Goal: Task Accomplishment & Management: Manage account settings

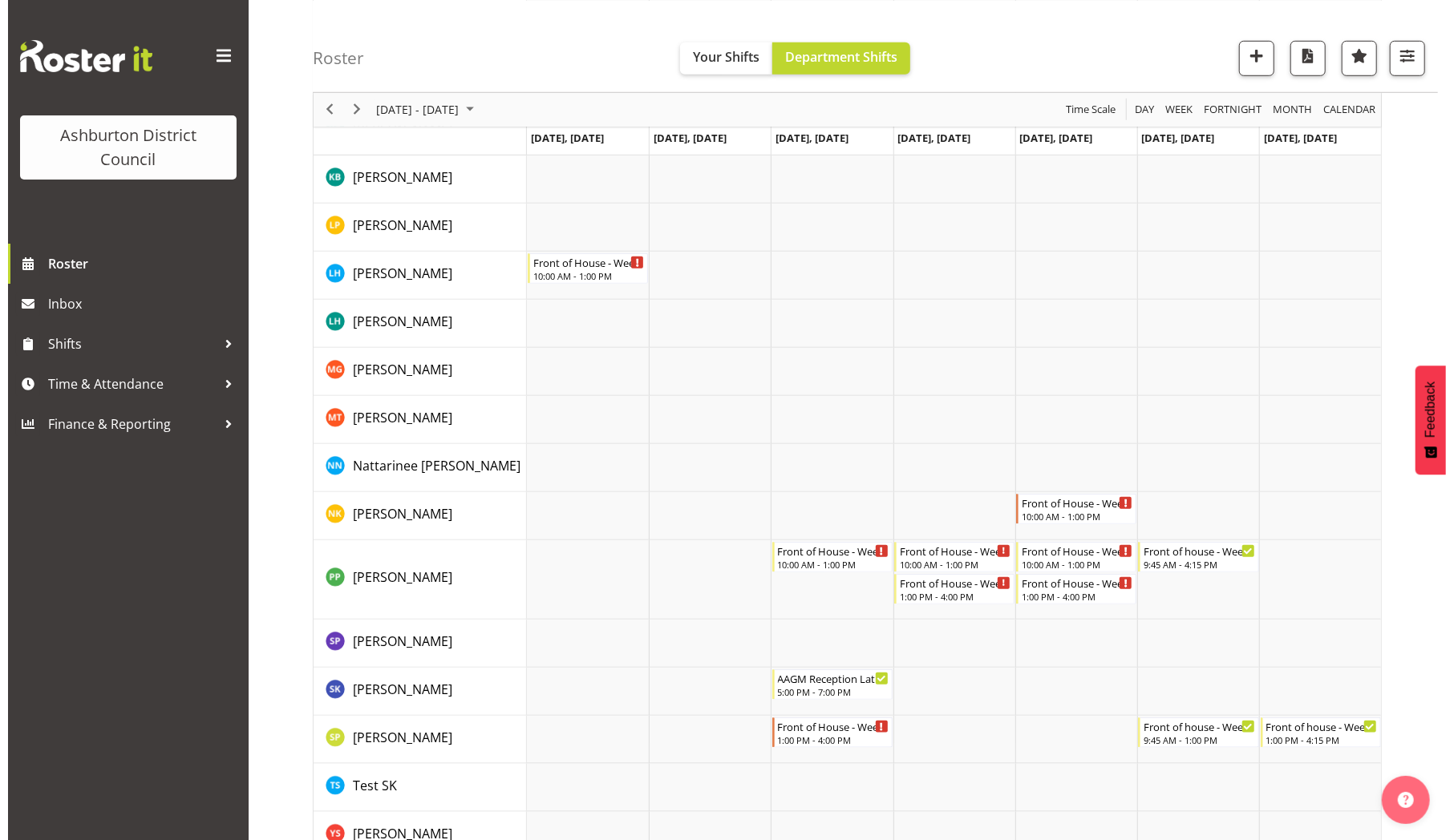
scroll to position [891, 0]
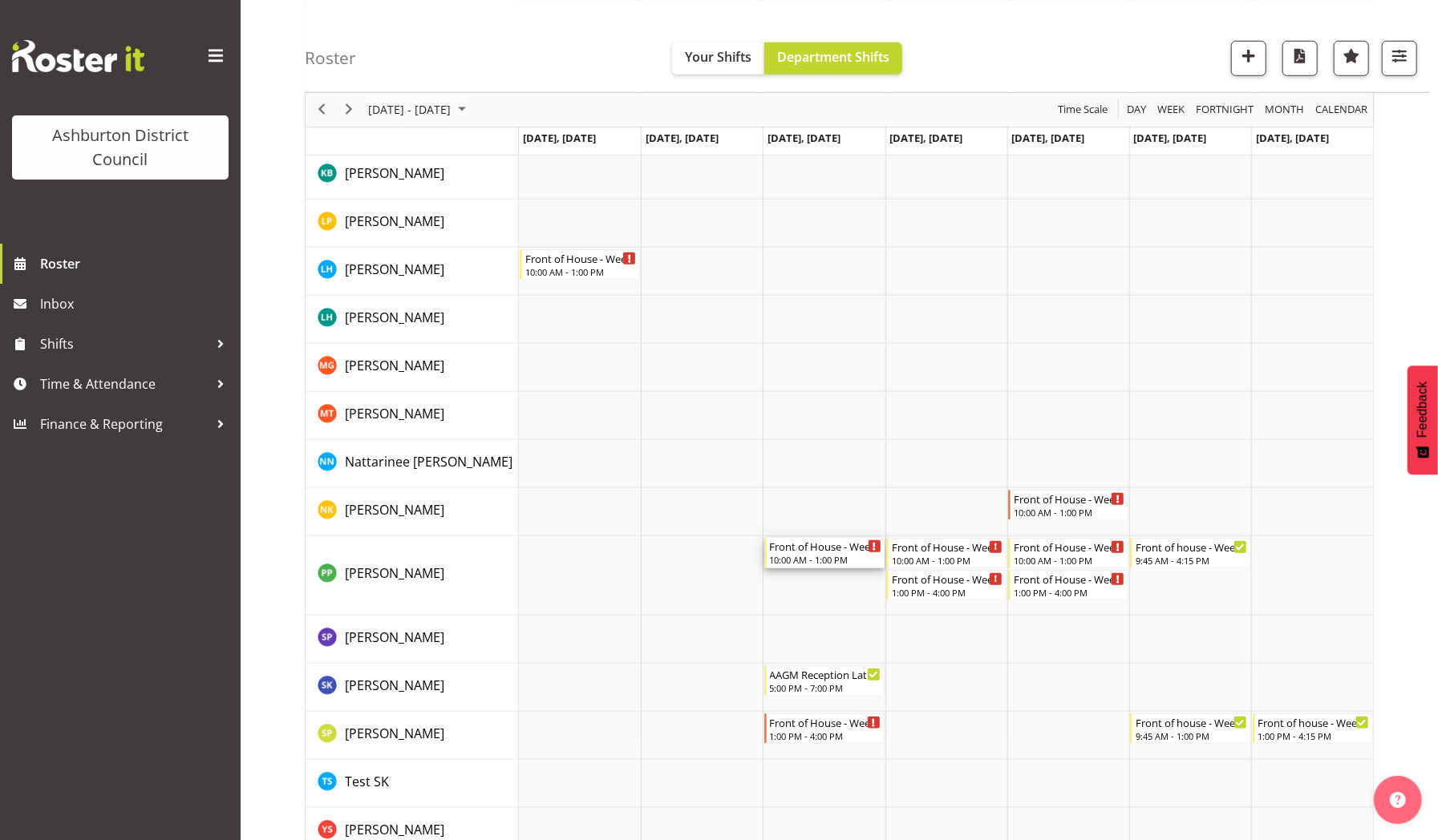
click at [788, 558] on div "10:00 AM - 1:00 PM" at bounding box center [825, 559] width 111 height 13
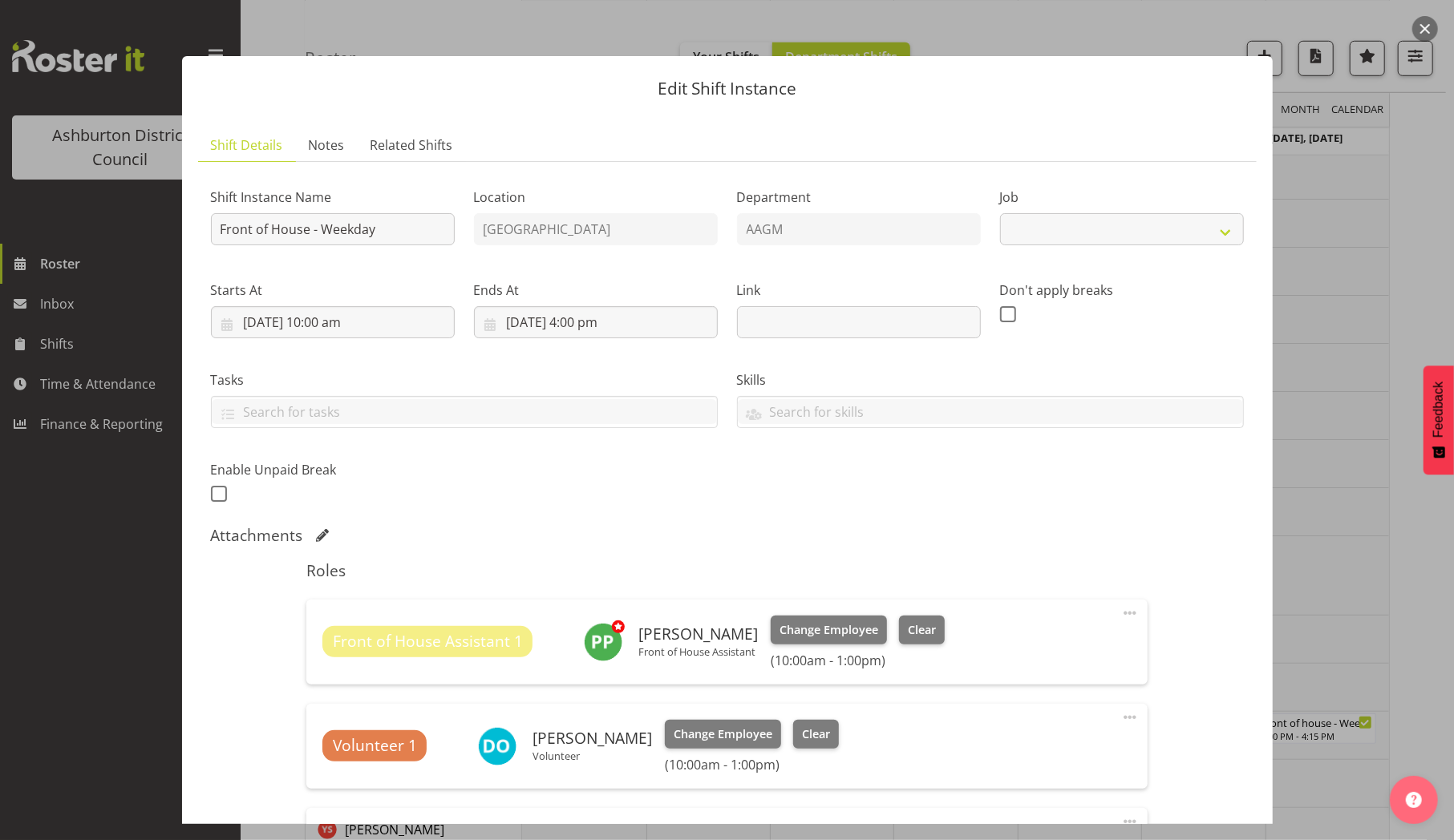
select select "10103"
click at [839, 619] on button "Change Employee" at bounding box center [829, 629] width 116 height 29
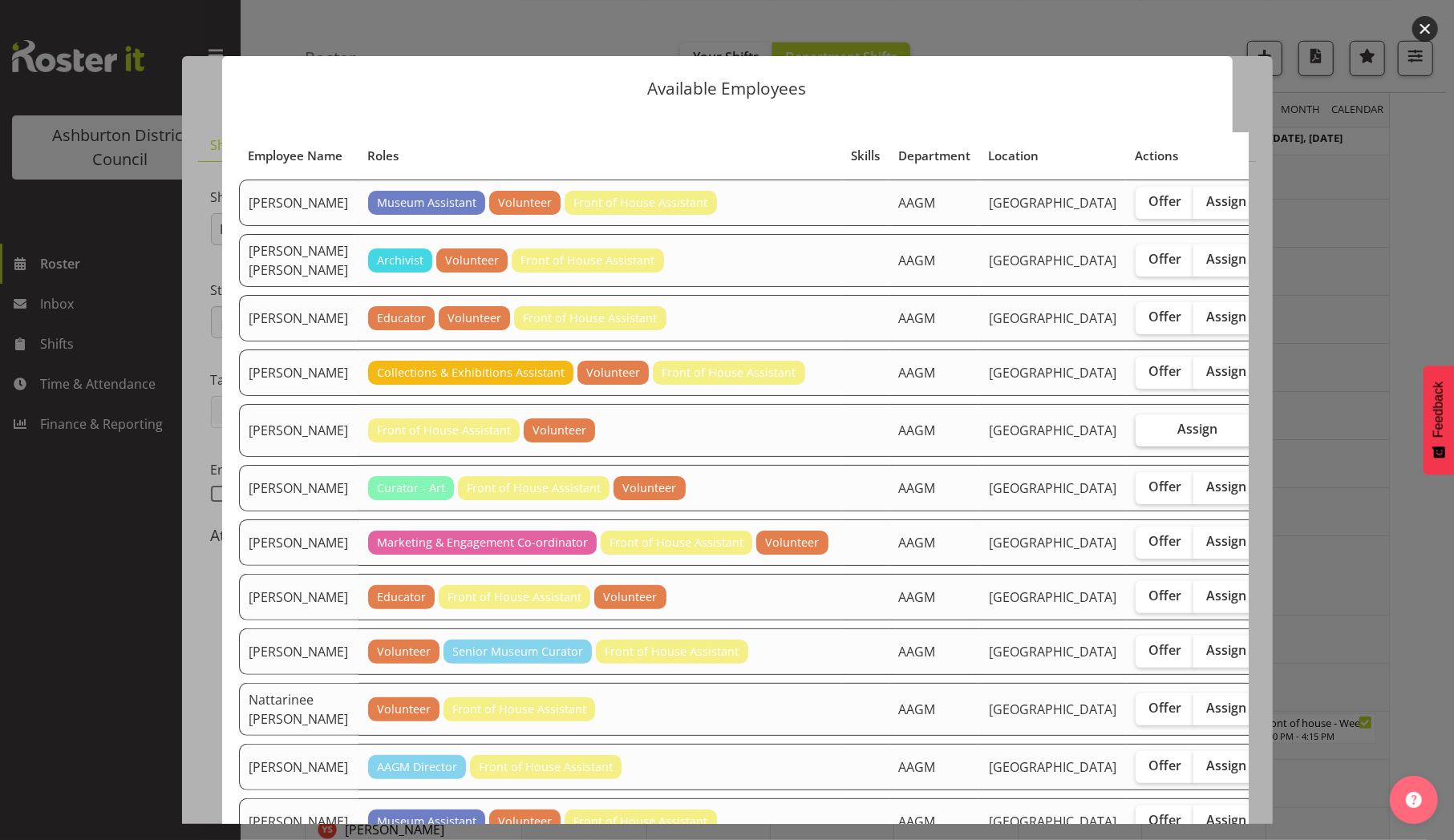
click at [1177, 437] on span "Assign" at bounding box center [1197, 429] width 40 height 16
click at [1136, 434] on input "Assign" at bounding box center [1140, 429] width 10 height 10
checkbox input "true"
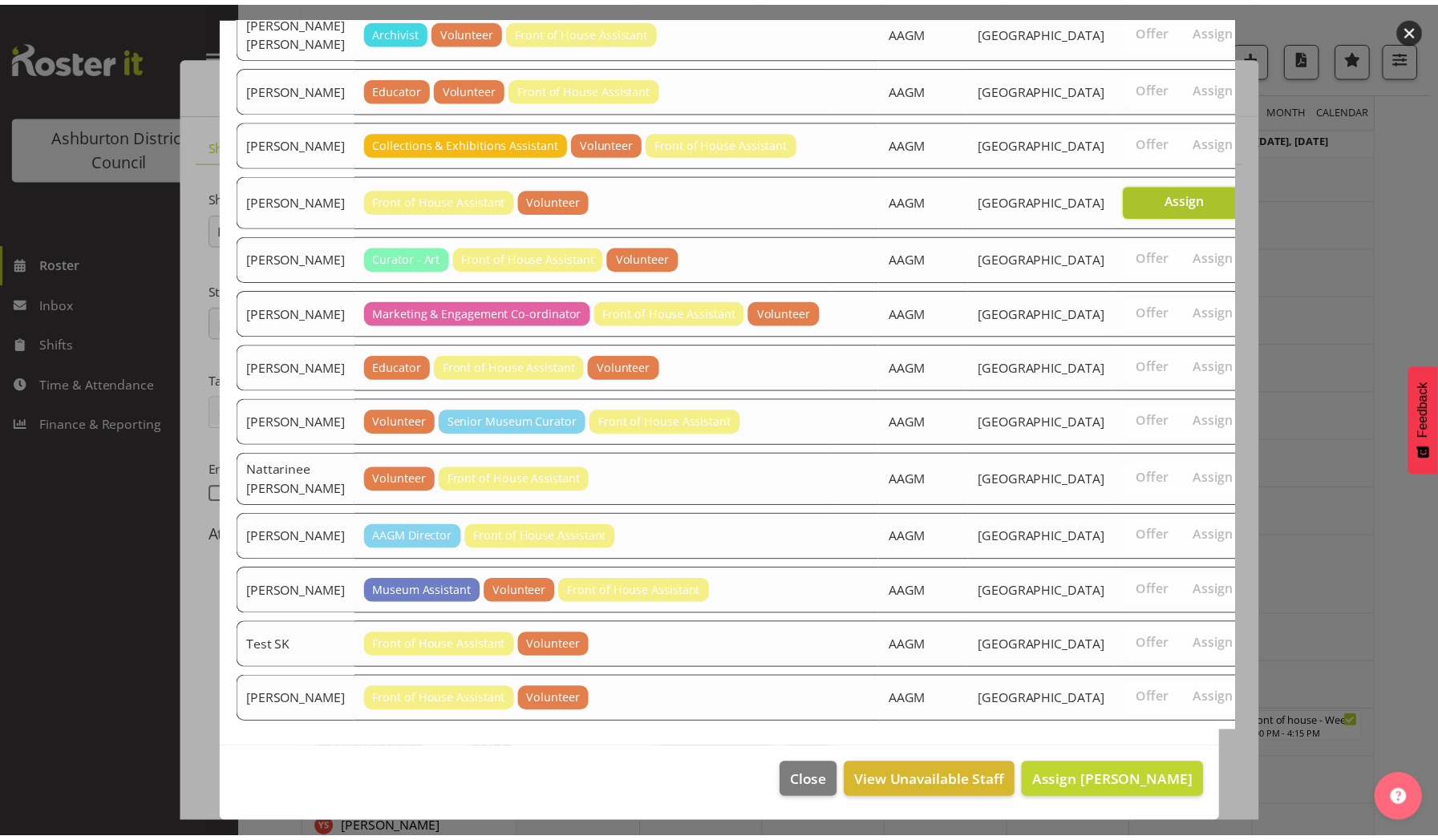
scroll to position [865, 0]
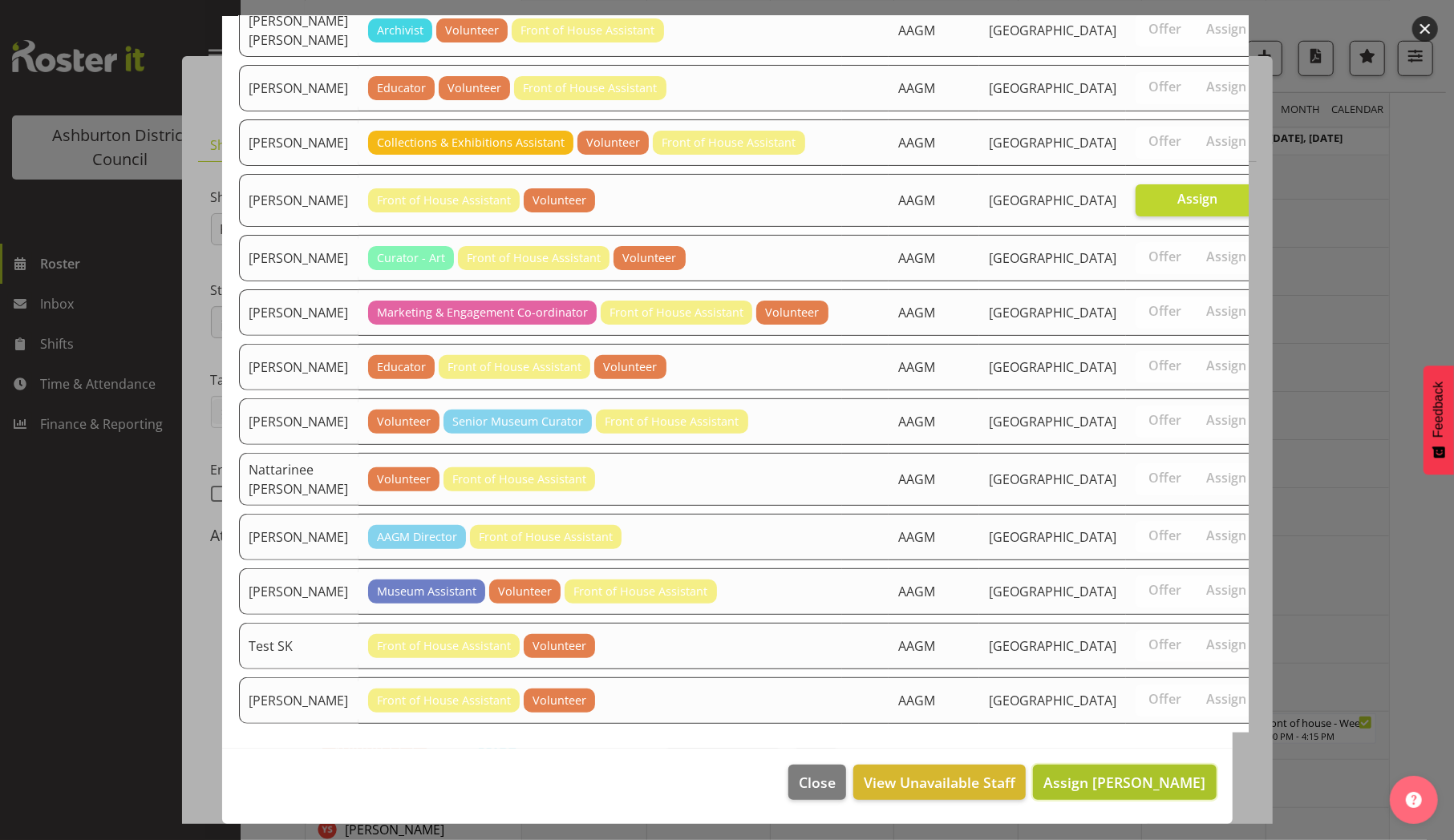
click at [1051, 773] on span "Assign [PERSON_NAME]" at bounding box center [1125, 782] width 162 height 19
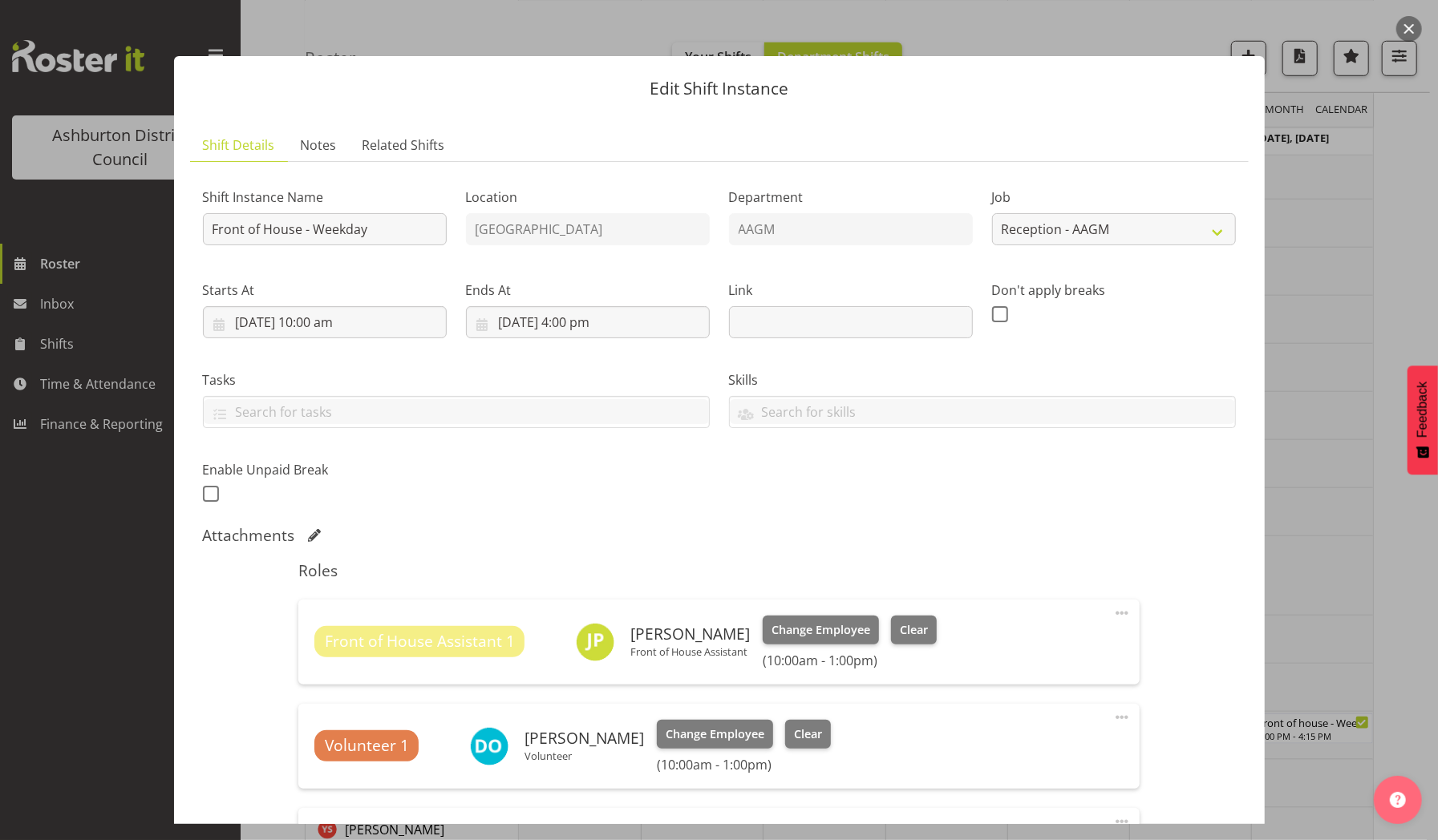
scroll to position [365, 0]
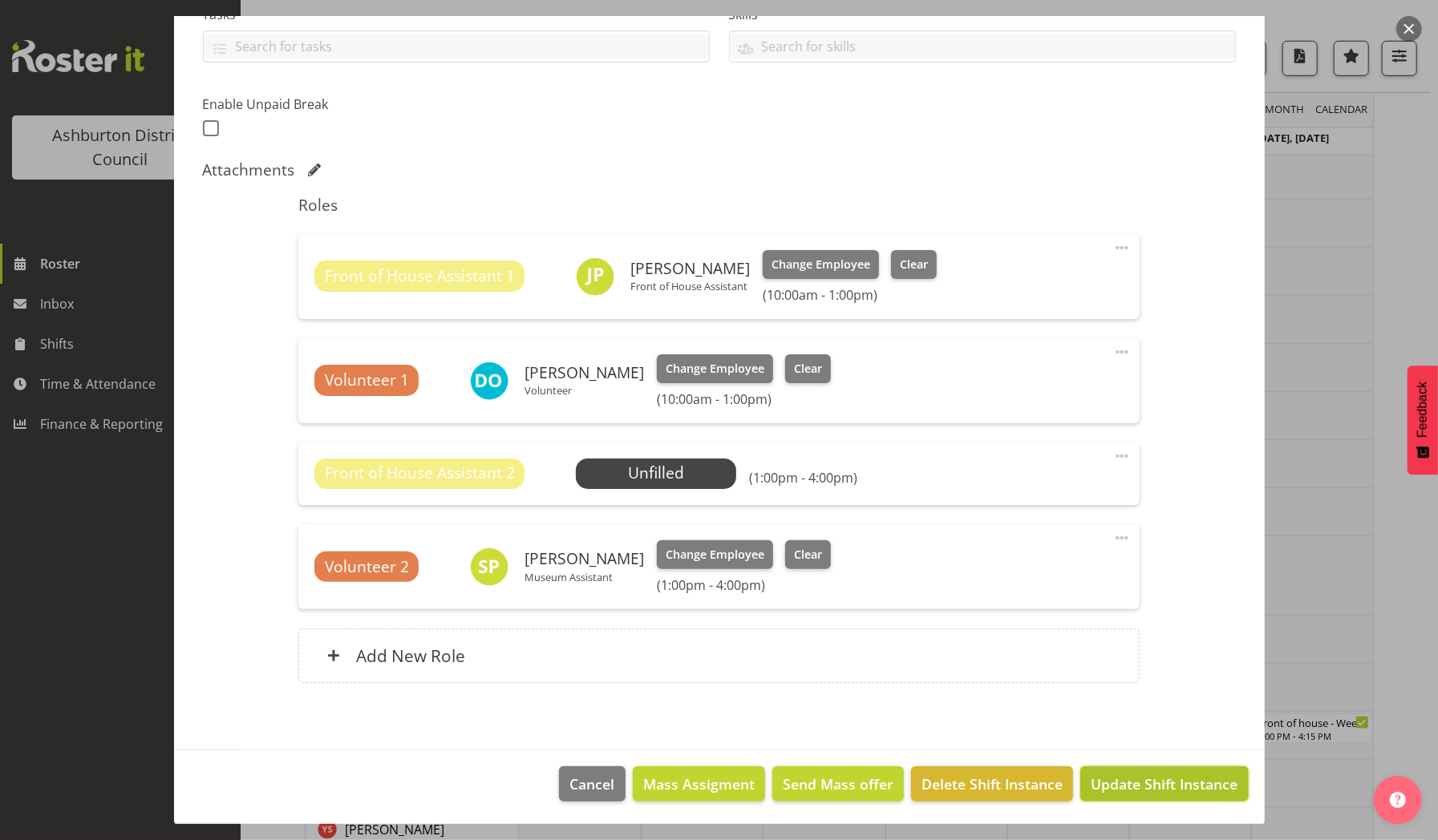
click at [1135, 785] on span "Update Shift Instance" at bounding box center [1163, 784] width 146 height 21
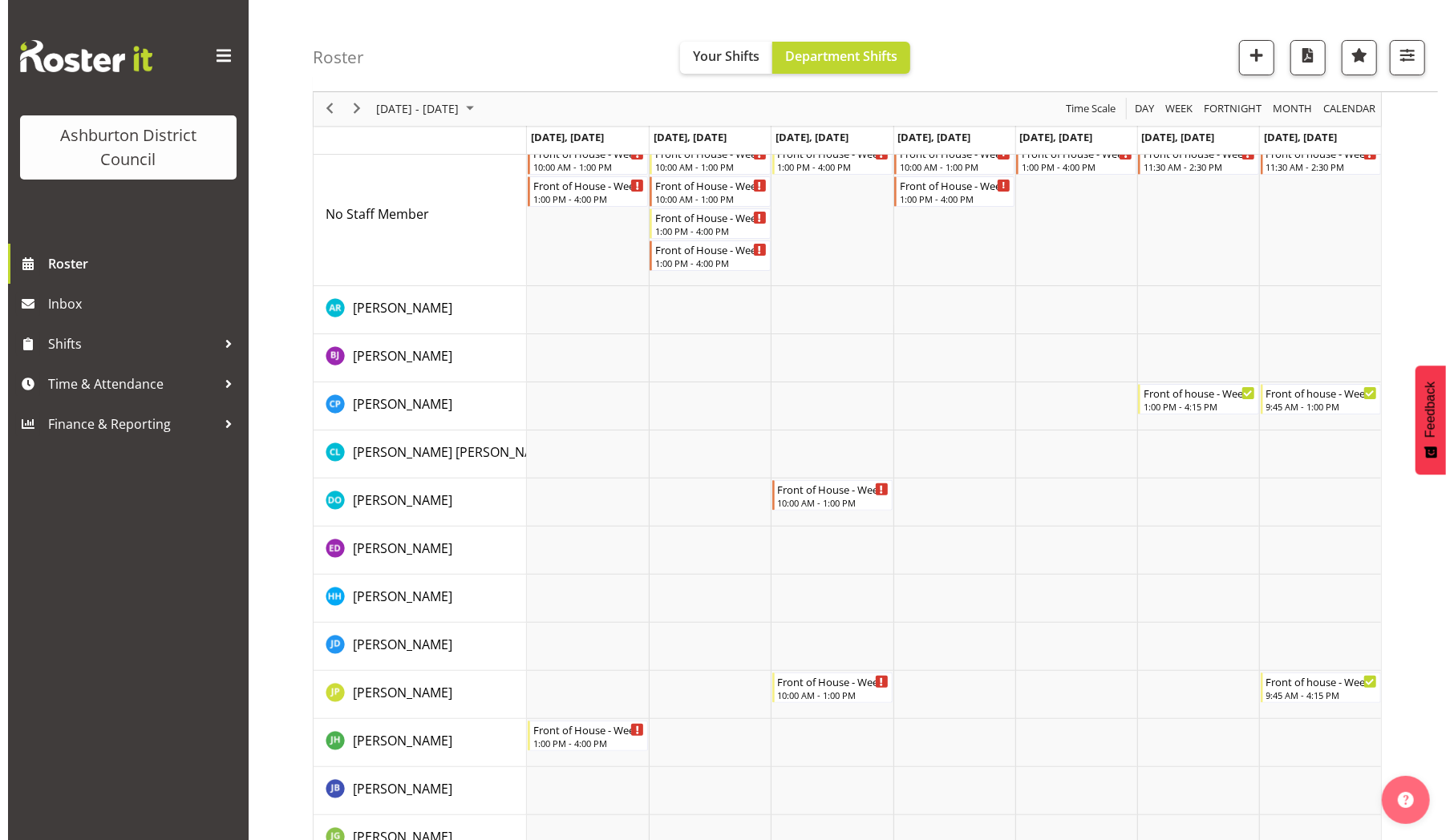
scroll to position [0, 0]
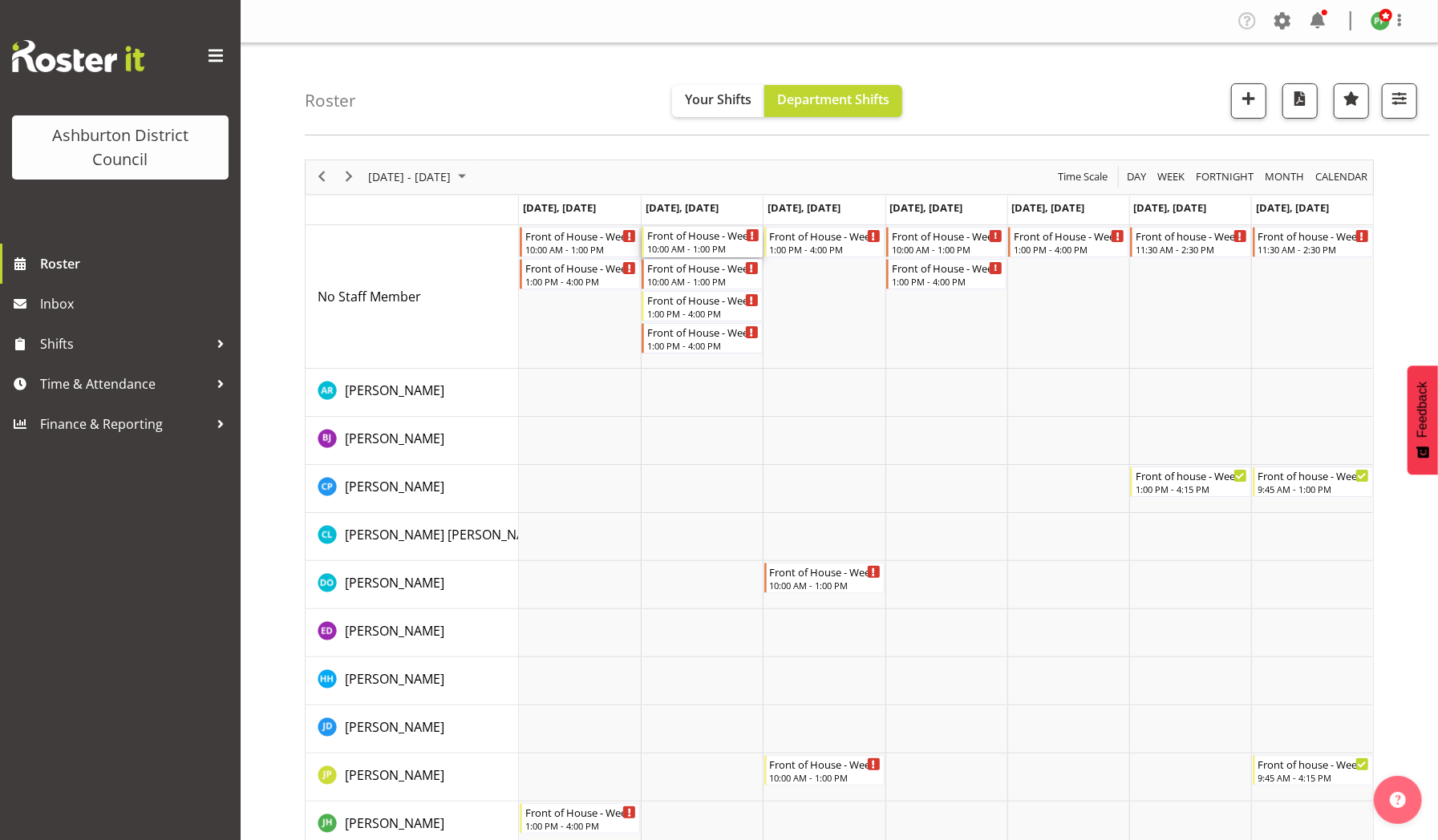
click at [702, 239] on div "Front of House - Weekday" at bounding box center [702, 235] width 111 height 16
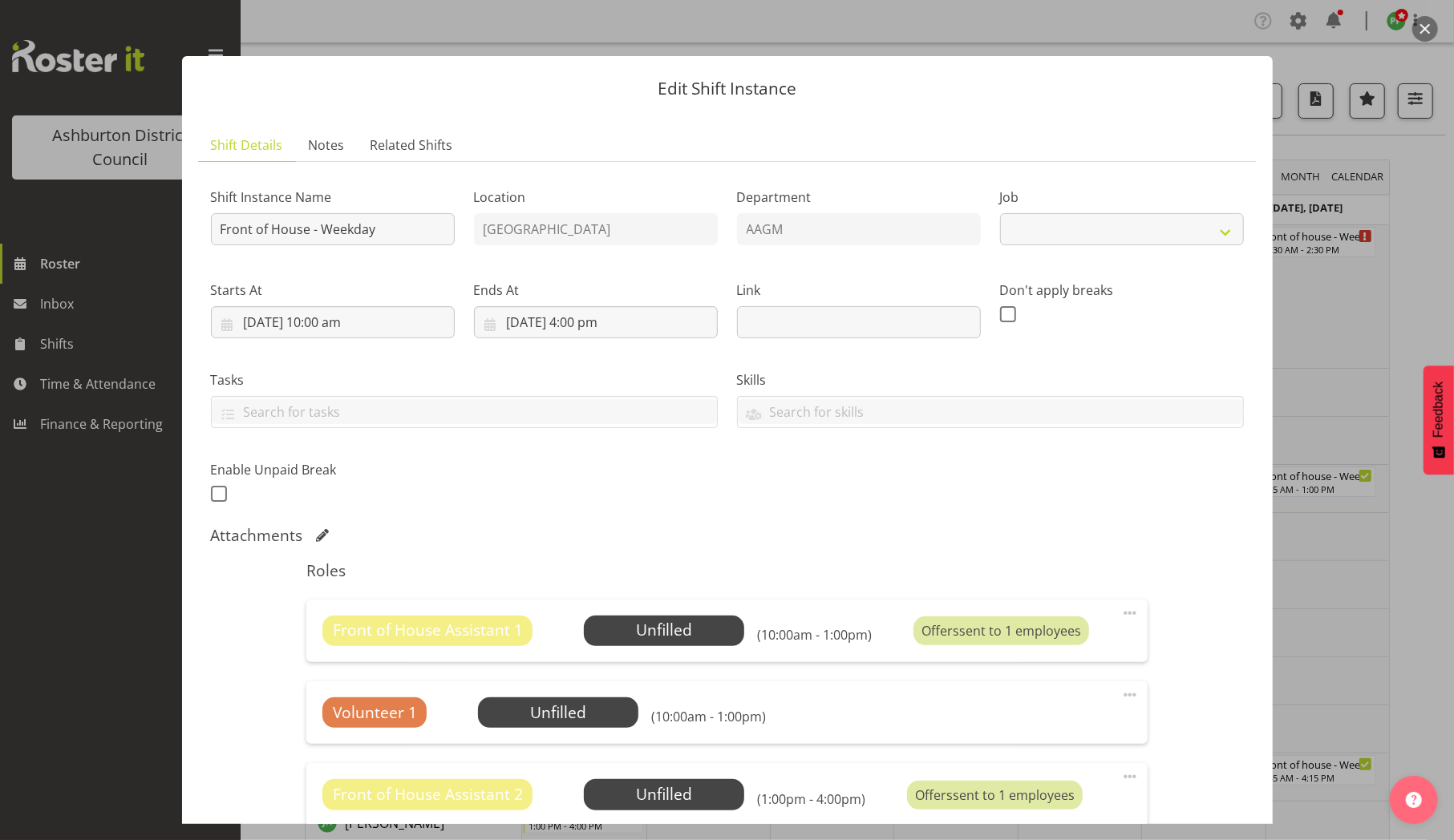
select select "10103"
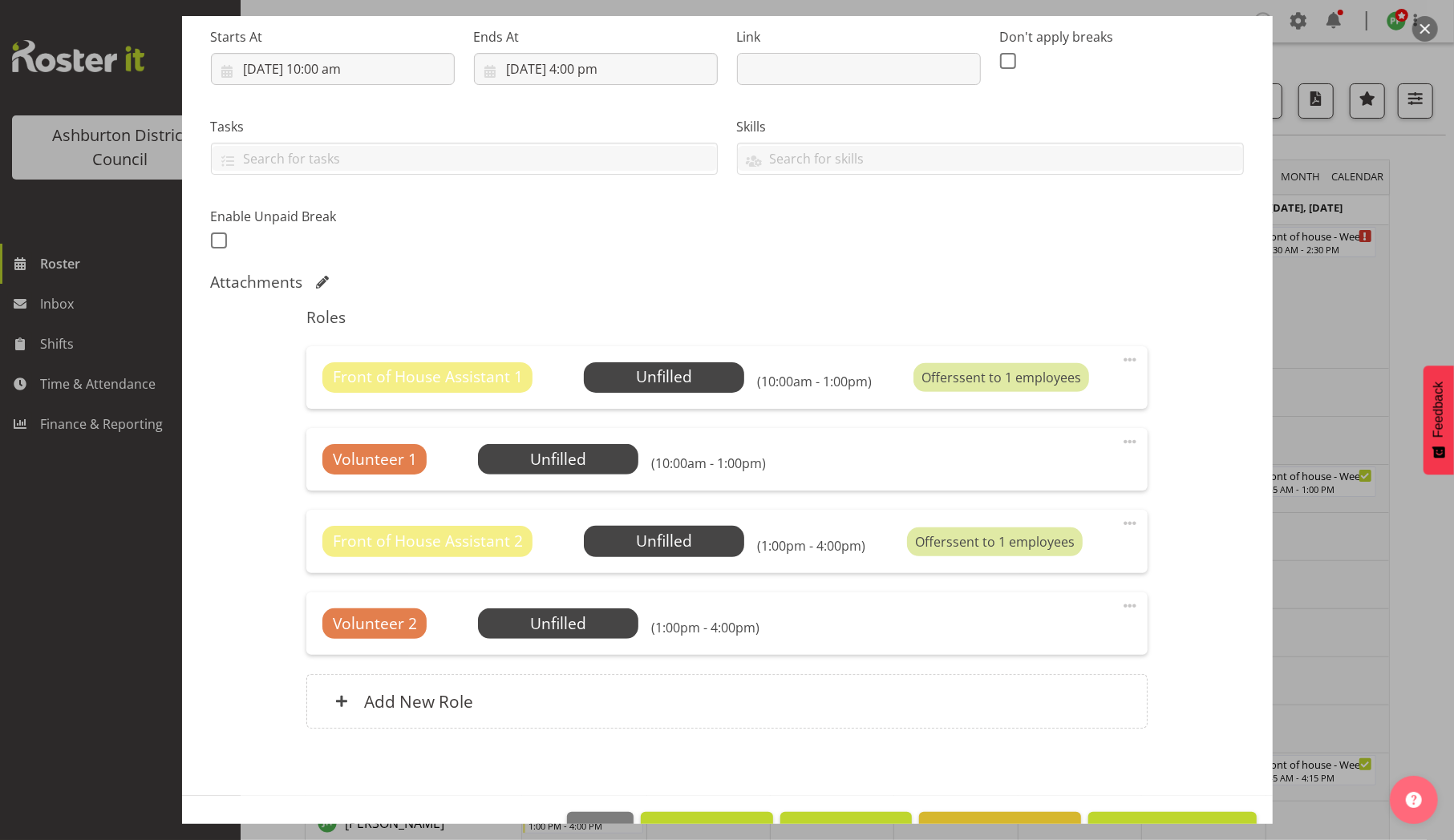
scroll to position [257, 0]
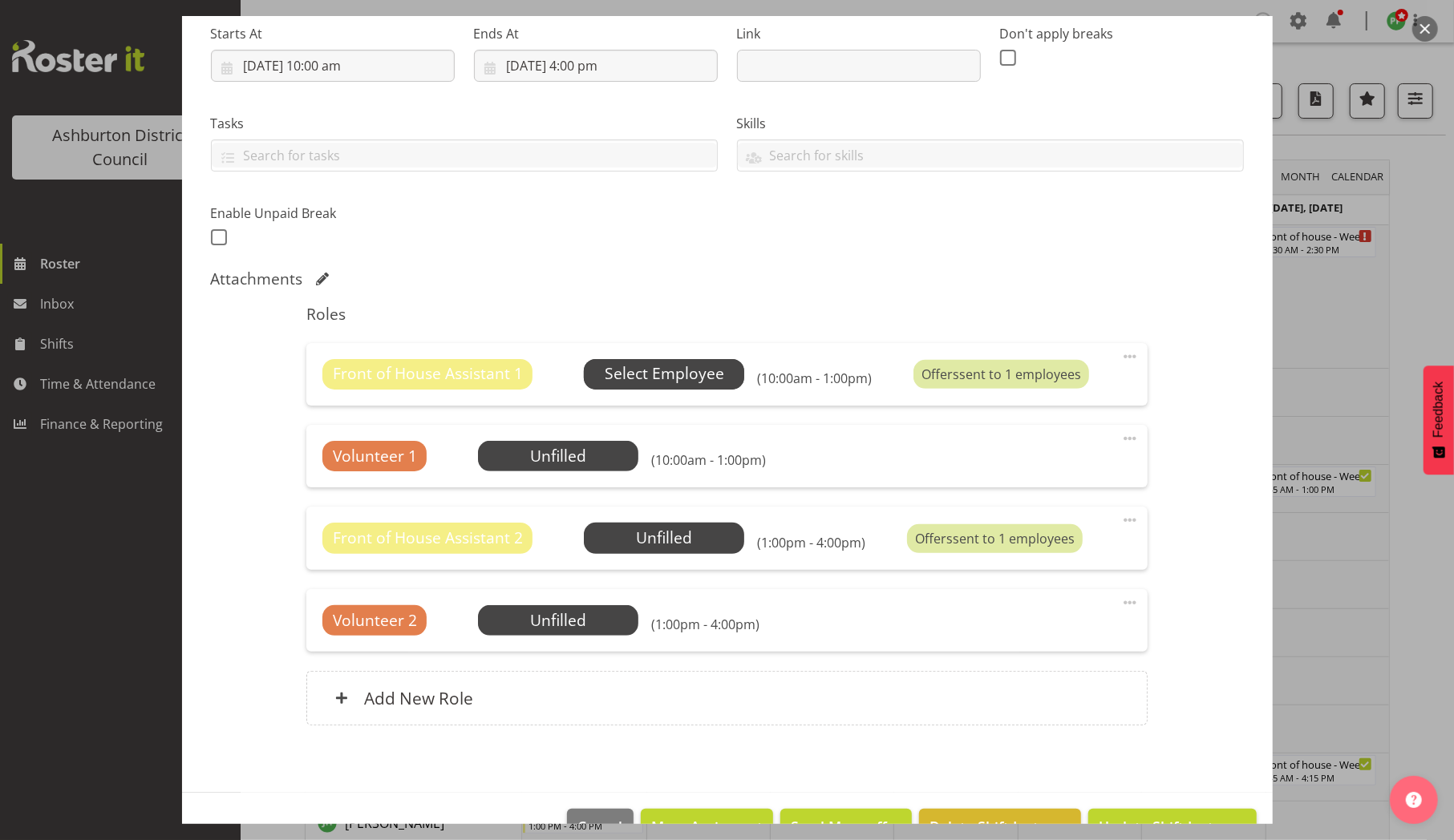
click at [665, 372] on span "Select Employee" at bounding box center [664, 374] width 120 height 23
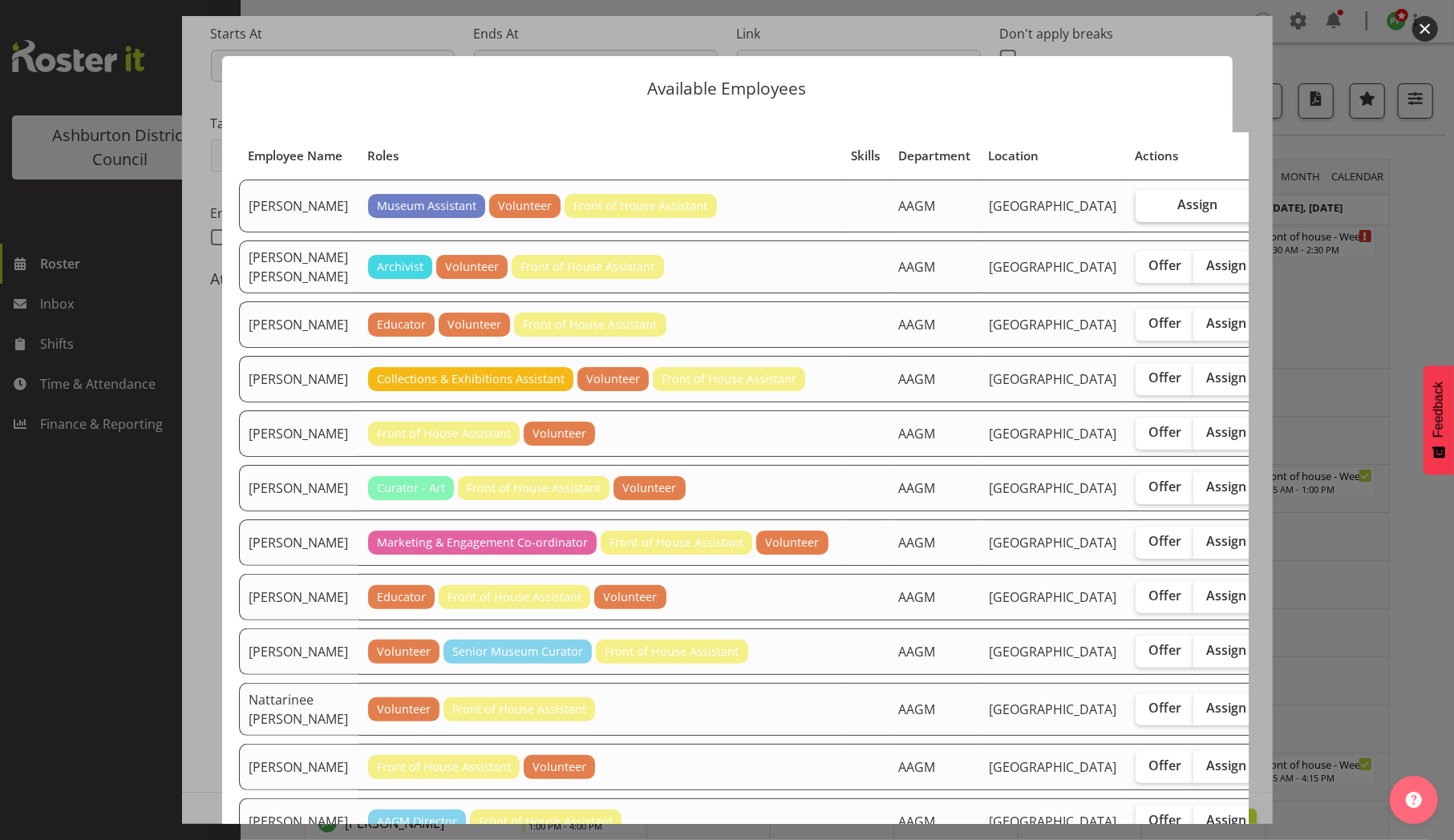
click at [1177, 213] on span "Assign" at bounding box center [1197, 204] width 40 height 16
click at [1136, 210] on input "Assign" at bounding box center [1140, 204] width 10 height 10
checkbox input "true"
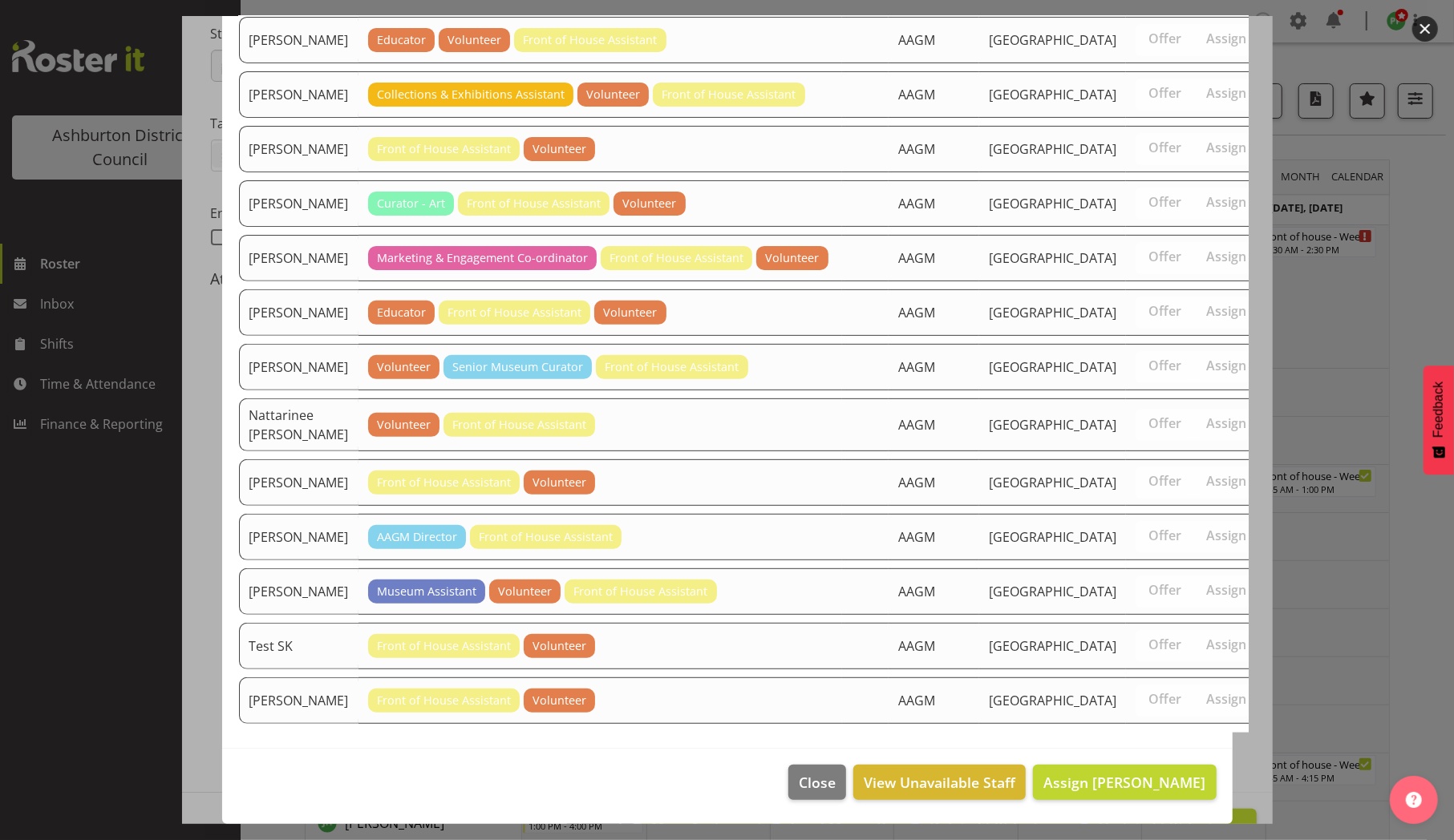
scroll to position [964, 0]
click at [1053, 773] on span "Assign [PERSON_NAME]" at bounding box center [1125, 782] width 162 height 19
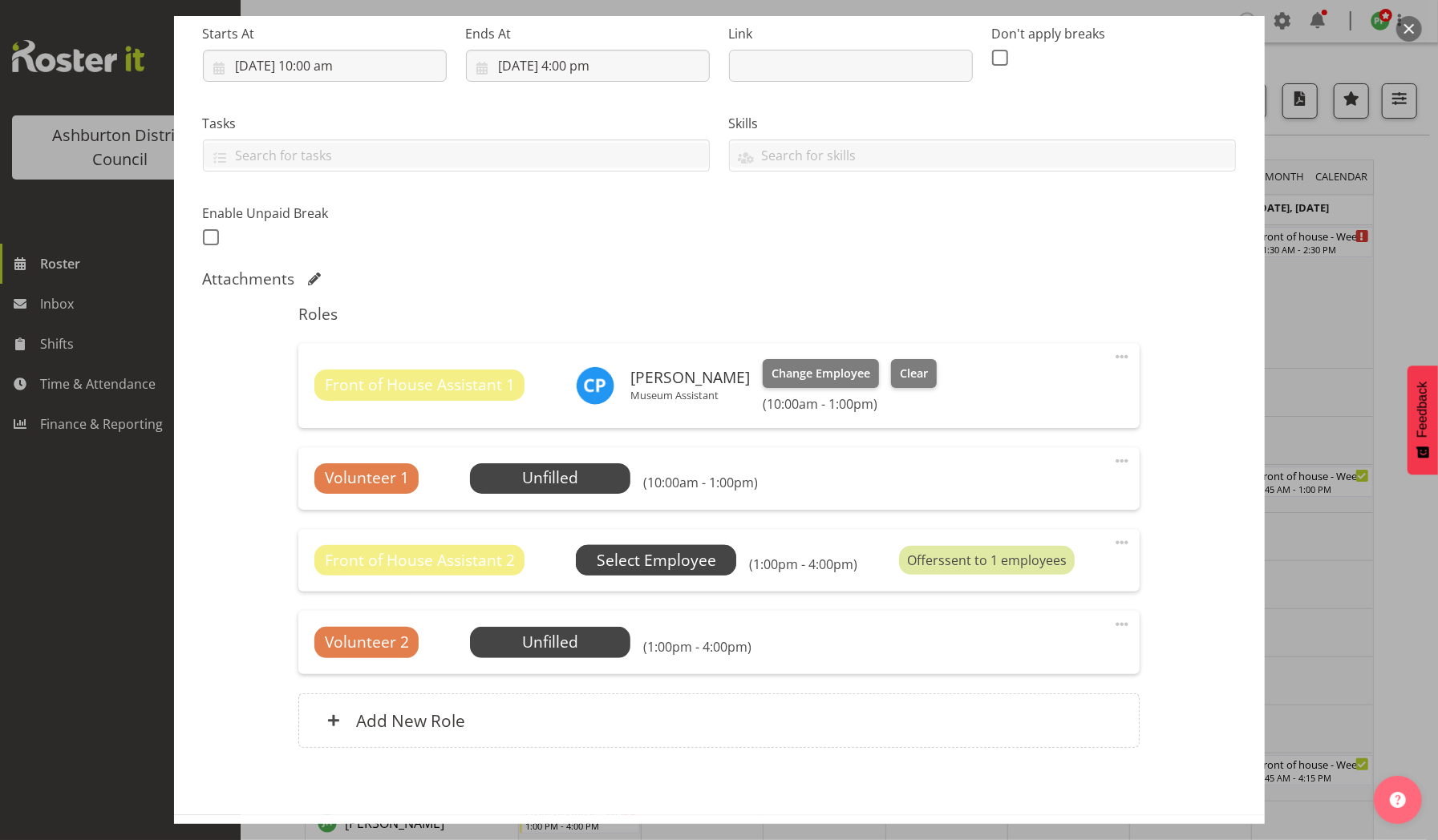
click at [688, 561] on span "Select Employee" at bounding box center [656, 560] width 120 height 23
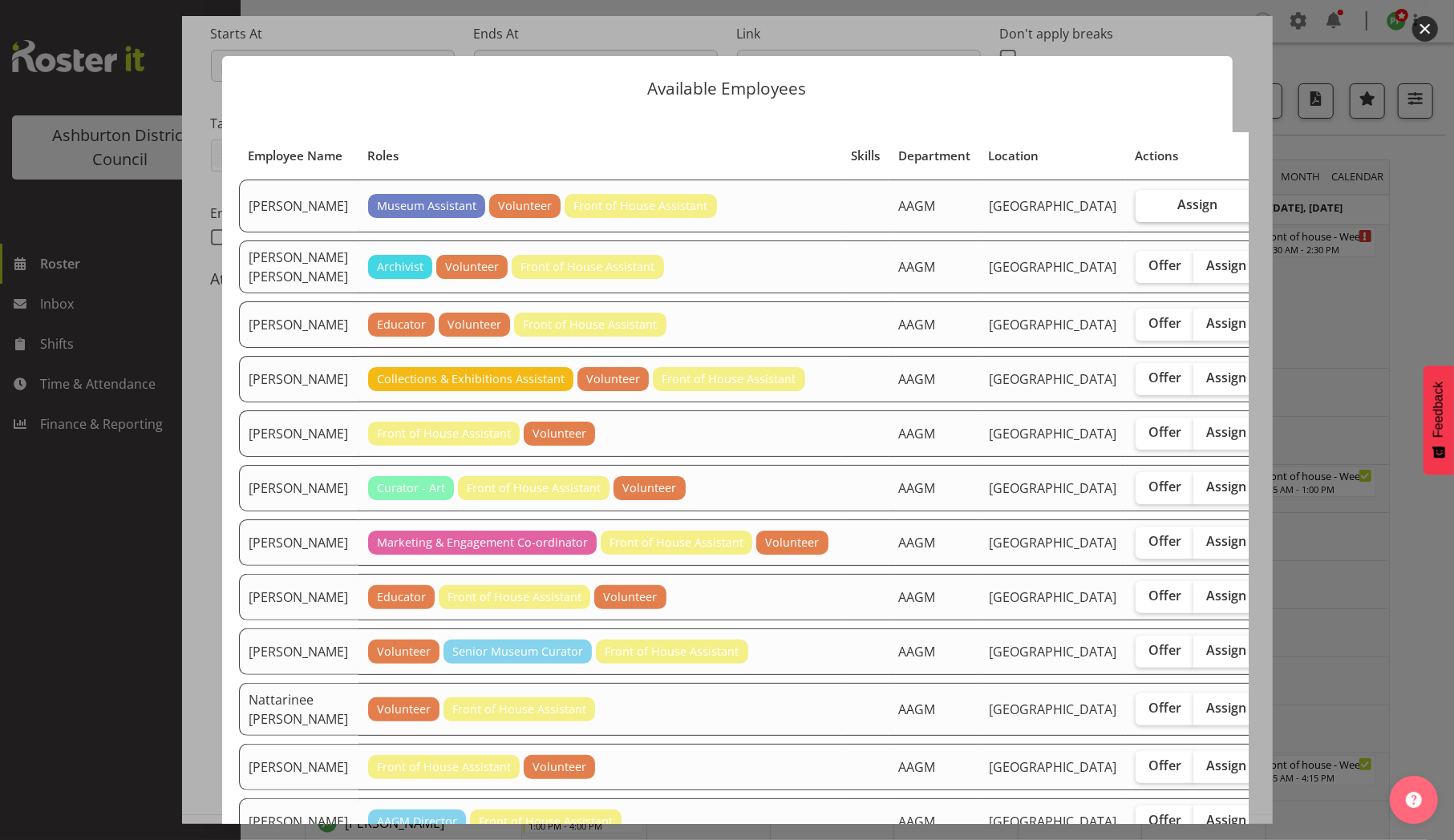
click at [1177, 213] on span "Assign" at bounding box center [1197, 204] width 40 height 16
click at [1136, 210] on input "Assign" at bounding box center [1140, 204] width 10 height 10
checkbox input "true"
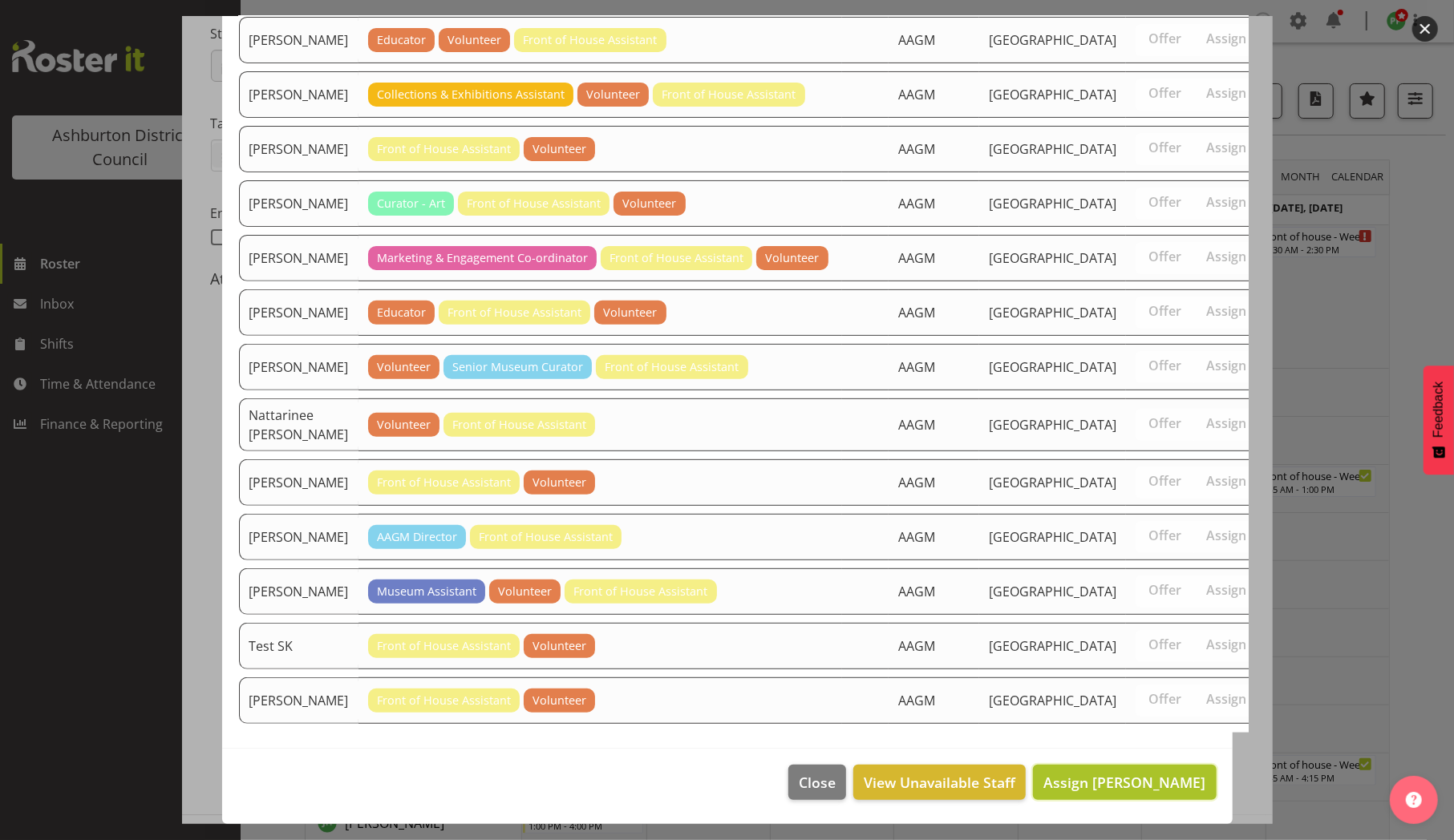
click at [1060, 773] on span "Assign [PERSON_NAME]" at bounding box center [1125, 782] width 162 height 19
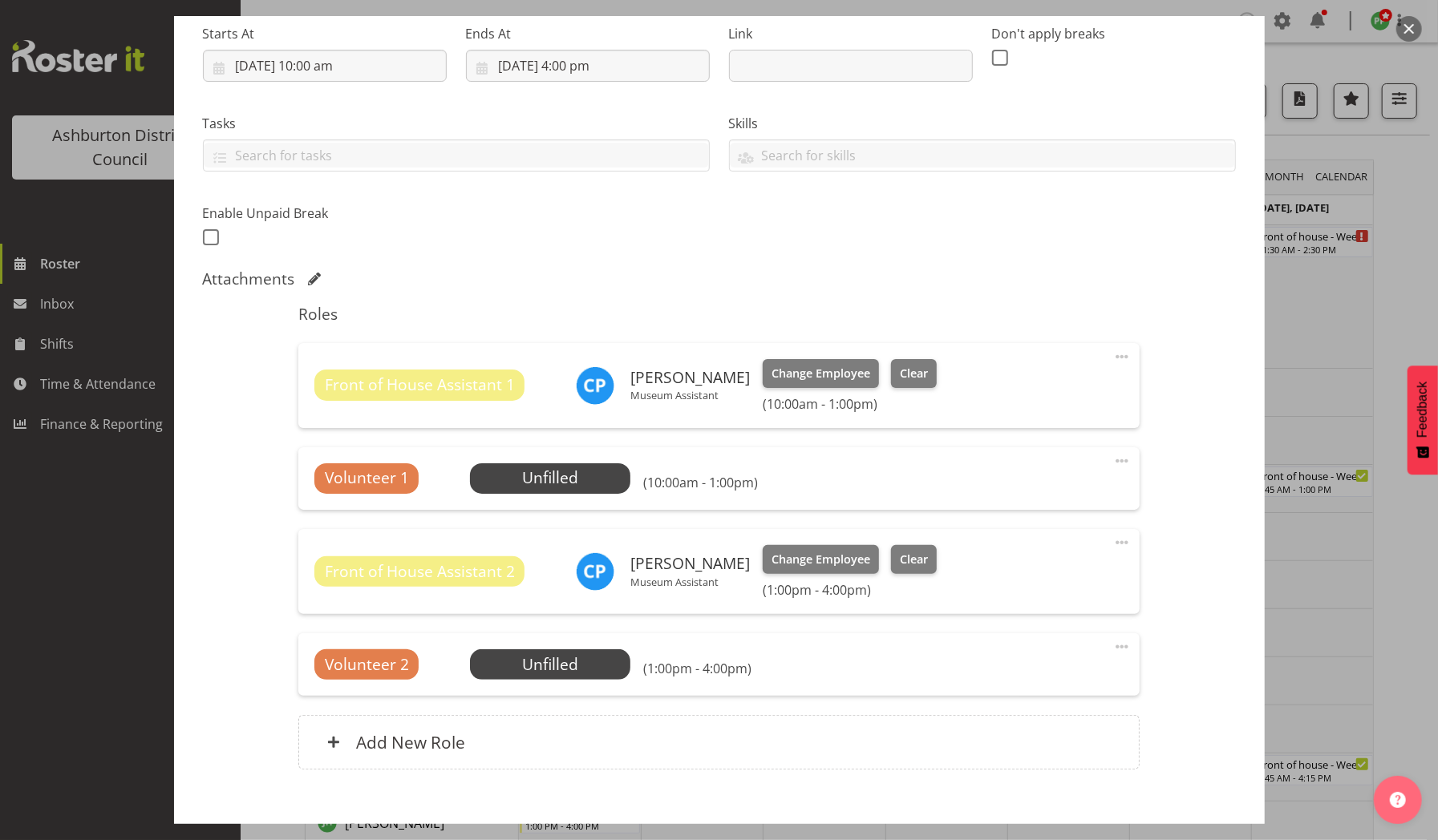
scroll to position [343, 0]
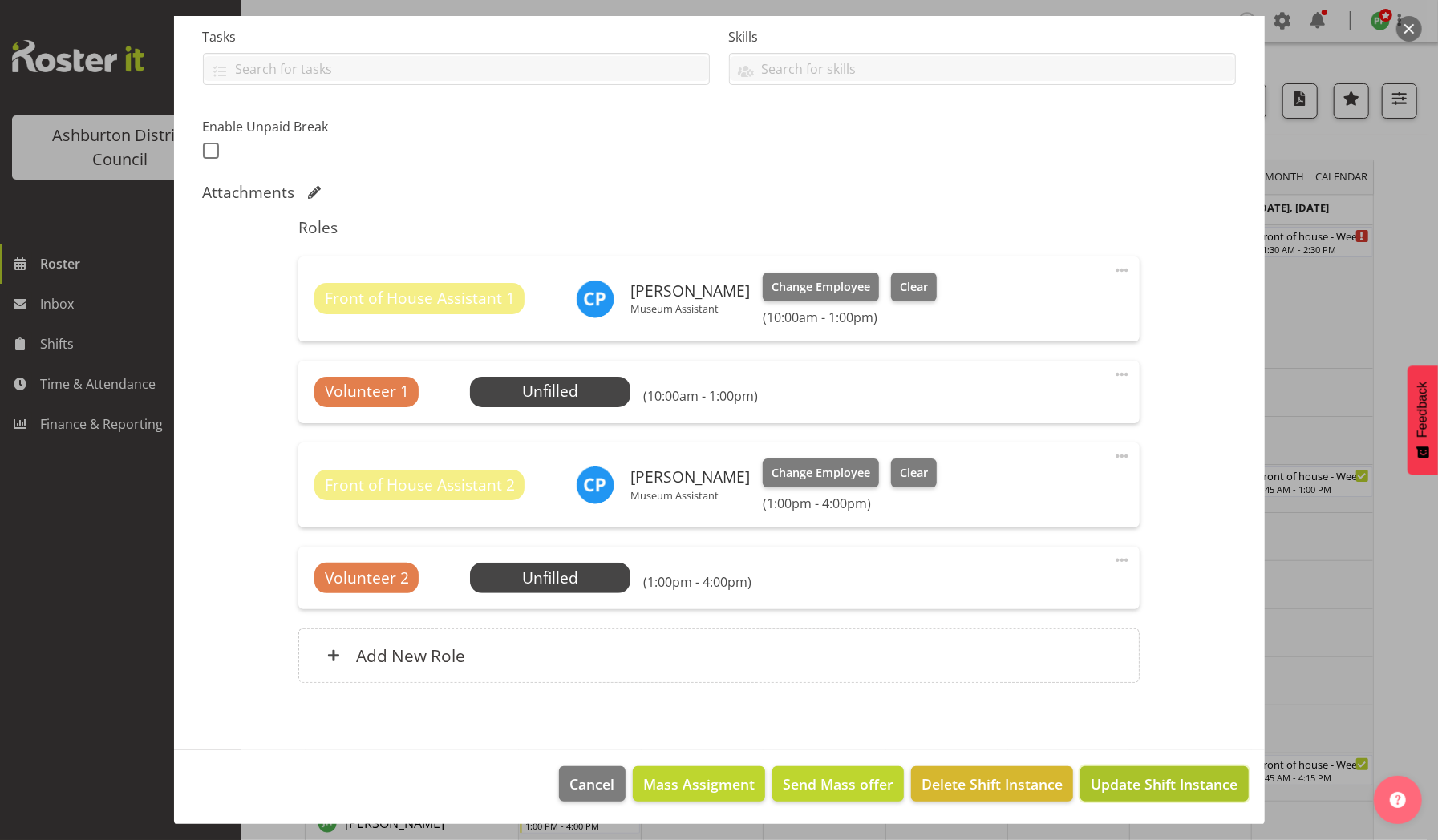
click at [1111, 777] on span "Update Shift Instance" at bounding box center [1163, 784] width 146 height 21
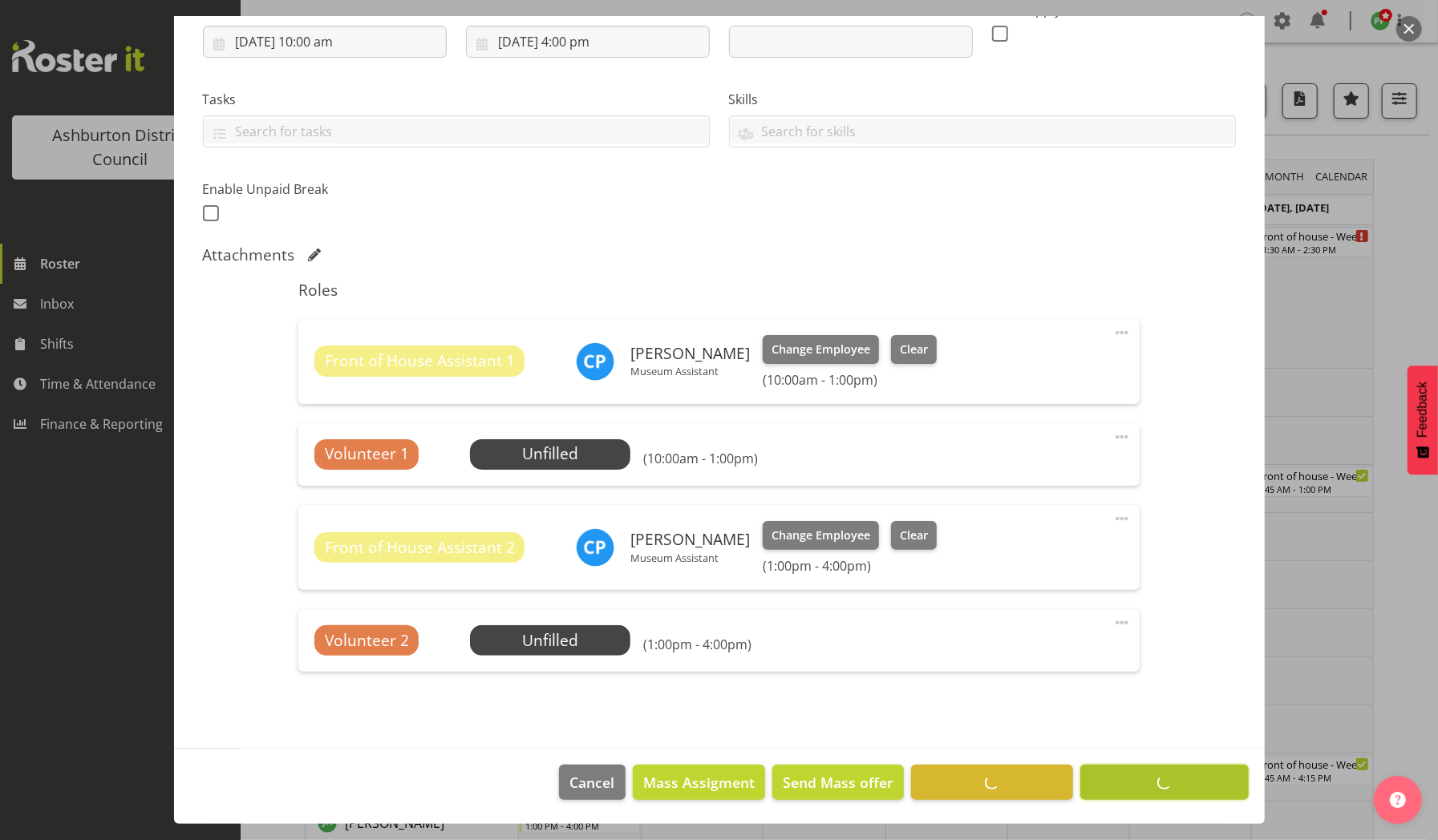
scroll to position [280, 0]
